Goal: Transaction & Acquisition: Download file/media

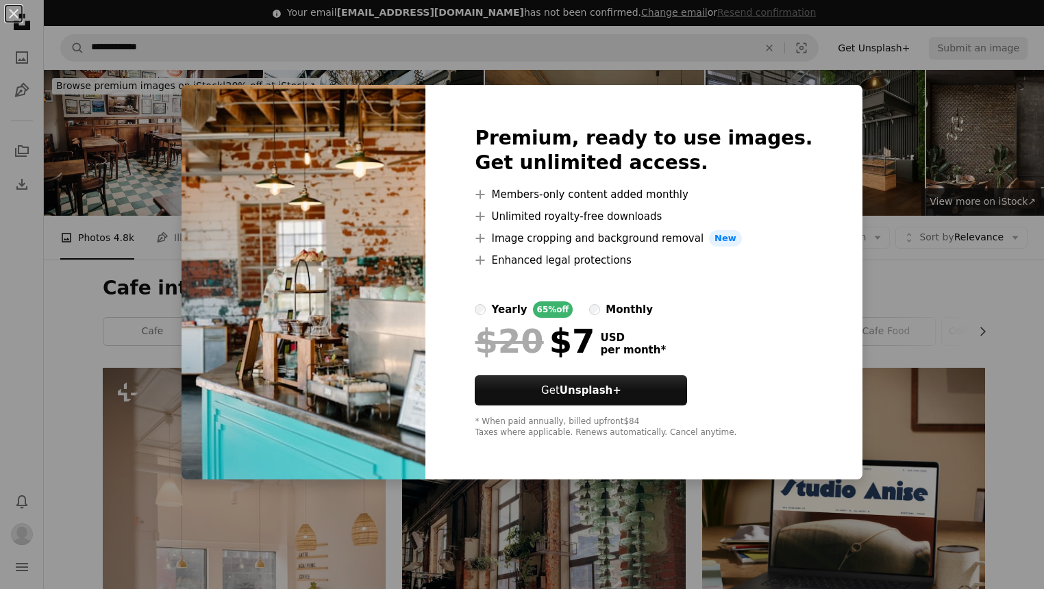
scroll to position [859, 0]
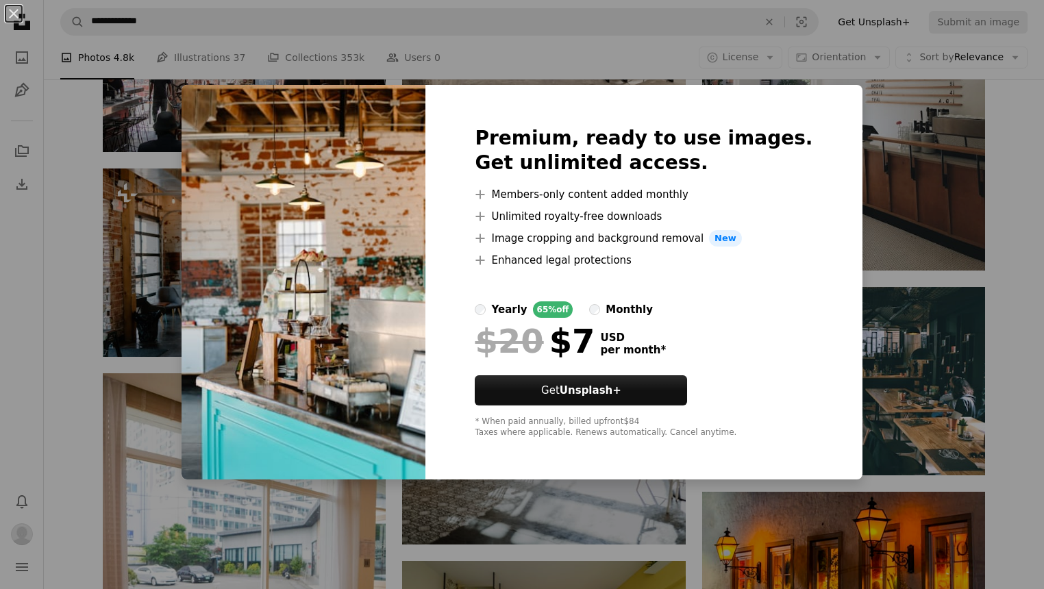
click at [1017, 262] on div "An X shape Premium, ready to use images. Get unlimited access. A plus sign Memb…" at bounding box center [522, 294] width 1044 height 589
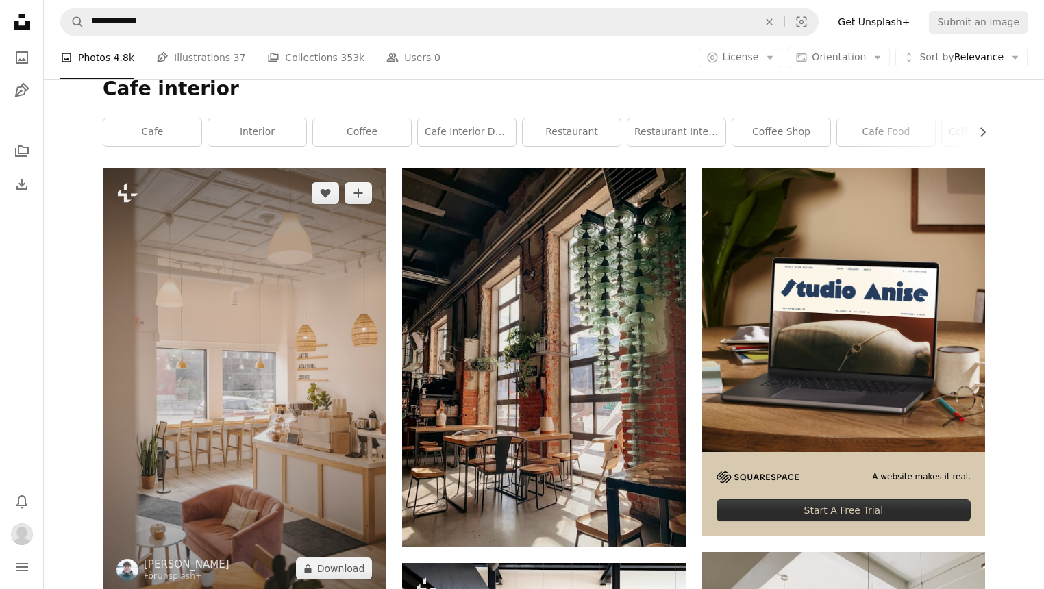
scroll to position [249, 0]
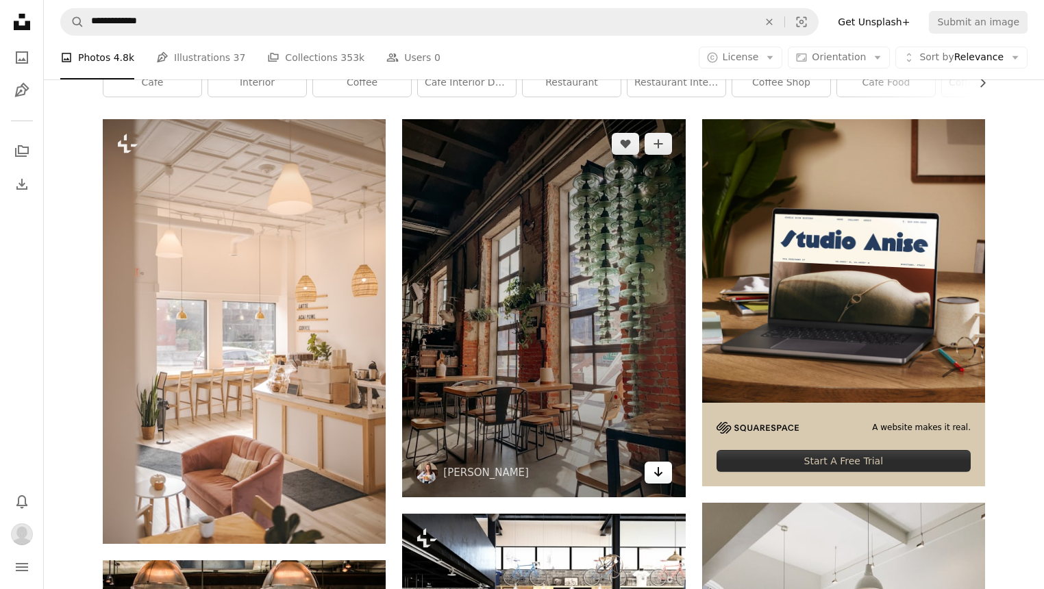
click at [663, 475] on icon "Arrow pointing down" at bounding box center [658, 472] width 11 height 16
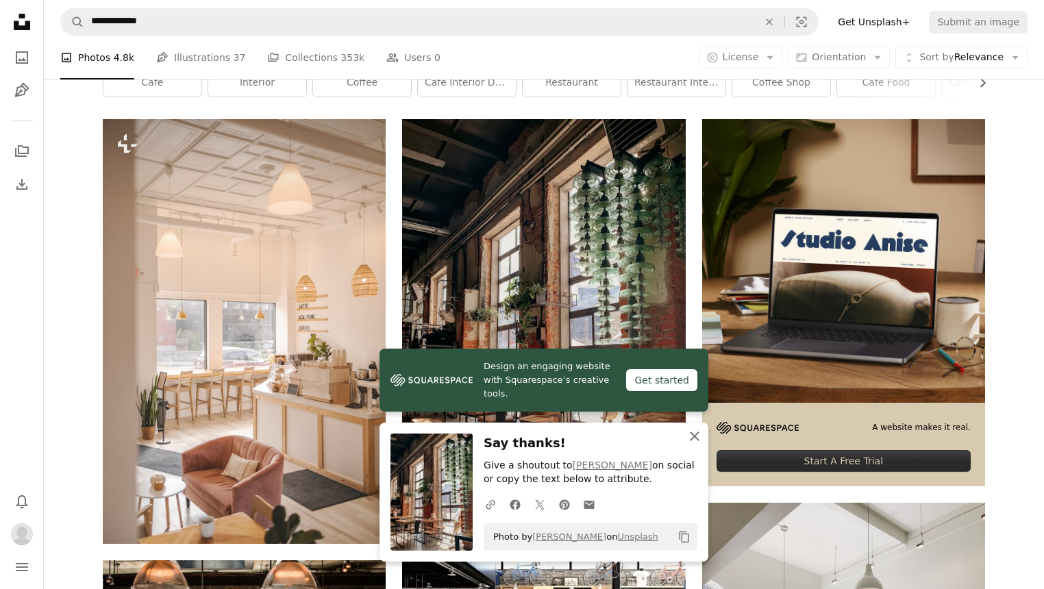
click at [690, 441] on icon "An X shape" at bounding box center [694, 436] width 16 height 16
